Goal: Check status: Check status

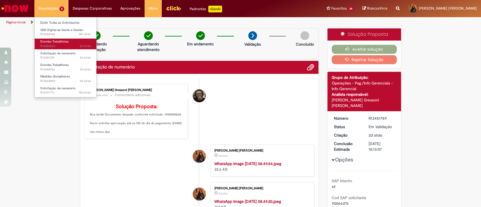
click at [61, 41] on span "Dúvidas Trabalhistas" at bounding box center [54, 41] width 28 height 4
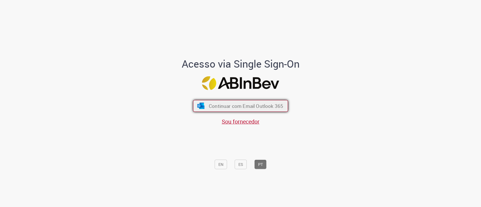
click at [209, 103] on span "Continuar com Email Outlook 365" at bounding box center [246, 106] width 74 height 6
click at [239, 99] on div "Continuar com Email Outlook 365 Sou fornecedor" at bounding box center [240, 109] width 93 height 31
click at [240, 103] on button "Continuar com Email Outlook 365" at bounding box center [240, 106] width 95 height 12
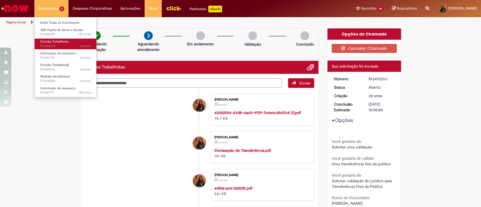
click at [53, 44] on span "2d atrás 2 dias atrás R13452263" at bounding box center [65, 46] width 51 height 5
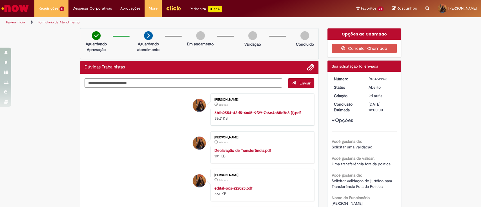
click at [370, 76] on div "R13452263" at bounding box center [382, 79] width 26 height 6
copy div "R13452263"
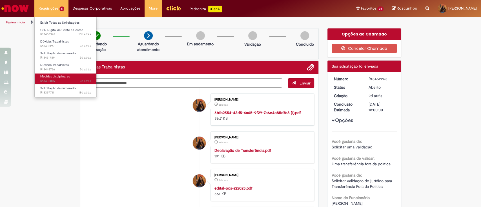
click at [62, 79] on span "9d atrás 9 dias atrás R13430809" at bounding box center [65, 81] width 51 height 5
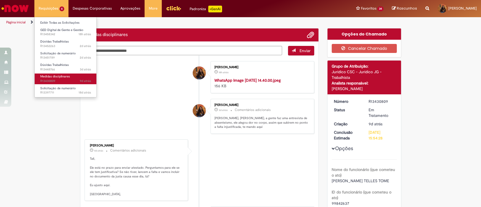
click at [62, 79] on span "9d atrás 9 dias atrás R13430809" at bounding box center [65, 81] width 51 height 5
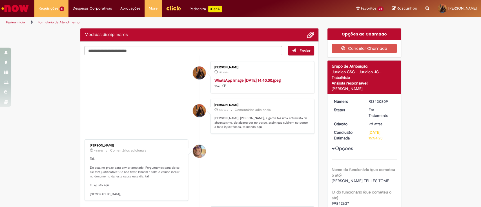
click at [376, 99] on div "R13430809" at bounding box center [382, 102] width 26 height 6
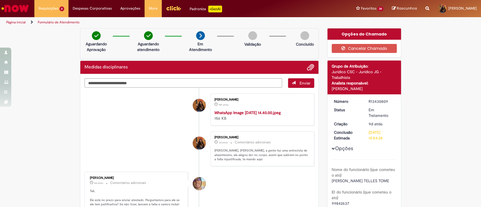
copy div "R13430809"
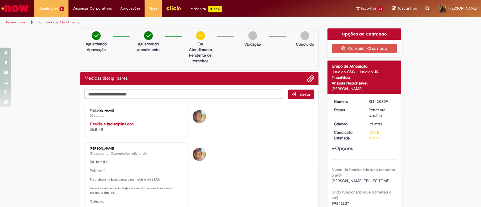
click at [240, 146] on li "Pedro Henrique De Oliveira Alves 2m atrás 2 minutos atrás Comentários adicionai…" at bounding box center [200, 180] width 230 height 75
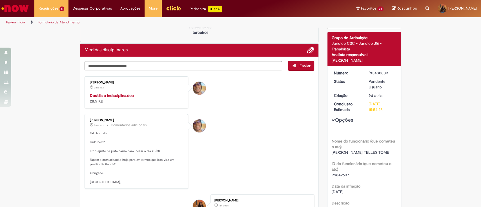
scroll to position [30, 0]
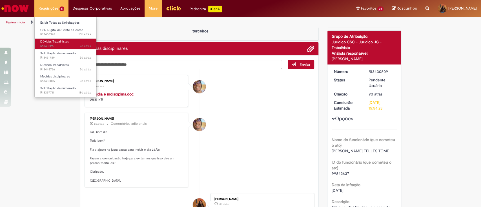
click at [58, 42] on span "Dúvidas Trabalhistas" at bounding box center [54, 41] width 28 height 4
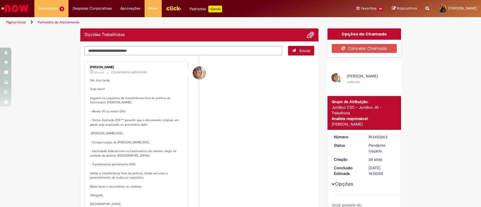
click at [119, 107] on p "Tali, boa tarde. Tudo bem? Seguem os requisitos de transferência fora da políti…" at bounding box center [137, 142] width 94 height 128
click at [119, 107] on div "Pedro Henrique De Oliveira Alves 14h atrás 14 horas atrás Comentários adicionai…" at bounding box center [136, 136] width 100 height 147
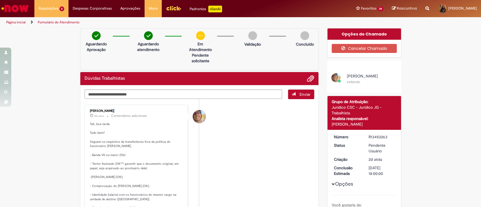
click at [119, 107] on div "Pedro Henrique De Oliveira Alves 14h atrás 14 horas atrás Comentários adicionai…" at bounding box center [136, 180] width 100 height 147
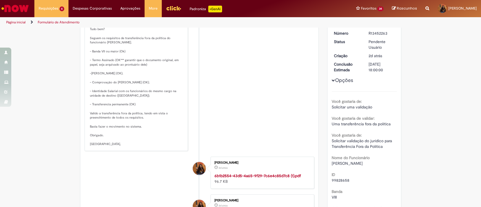
scroll to position [105, 0]
